Goal: Information Seeking & Learning: Learn about a topic

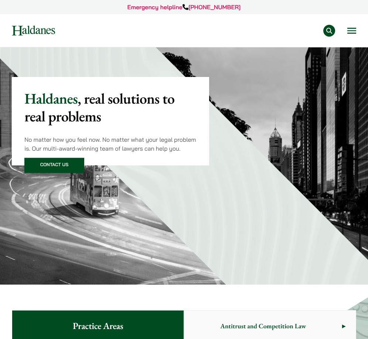
click at [3, 60] on div "Haldanes , real solutions to real problems No matter how you feel now. No matte…" at bounding box center [184, 165] width 368 height 237
click at [351, 29] on button "Open menu" at bounding box center [351, 31] width 9 height 6
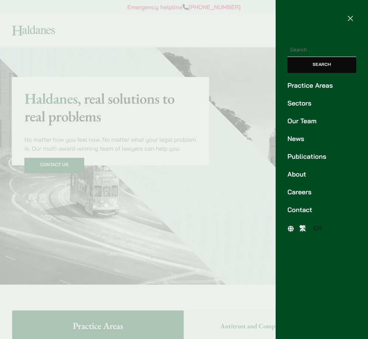
click at [305, 157] on link "Publications" at bounding box center [322, 157] width 69 height 10
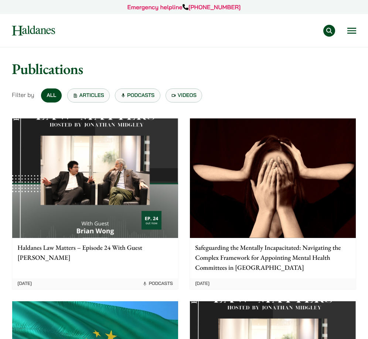
click at [349, 28] on button "Open menu" at bounding box center [351, 31] width 9 height 6
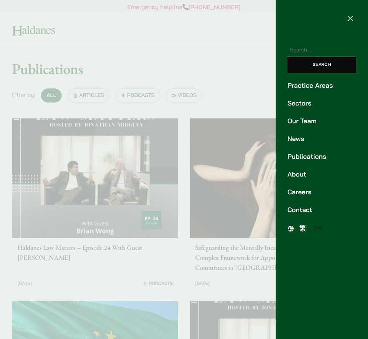
click at [316, 89] on link "Practice Areas" at bounding box center [322, 86] width 69 height 10
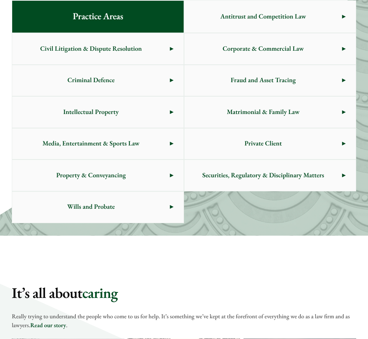
scroll to position [310, 0]
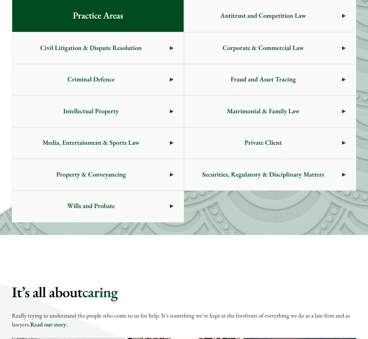
click at [165, 82] on span "Criminal Defence" at bounding box center [91, 79] width 158 height 31
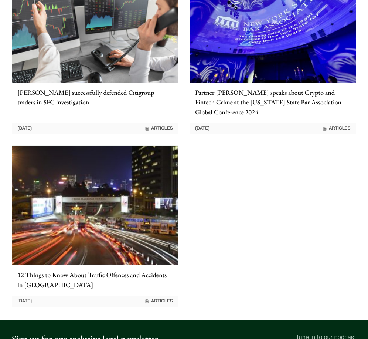
scroll to position [1257, 0]
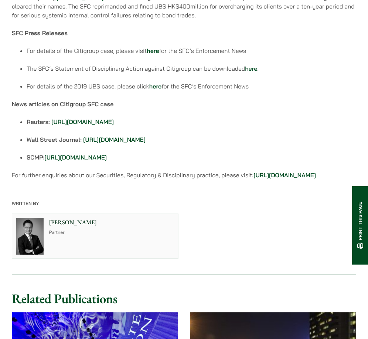
scroll to position [554, 0]
